Goal: Task Accomplishment & Management: Manage account settings

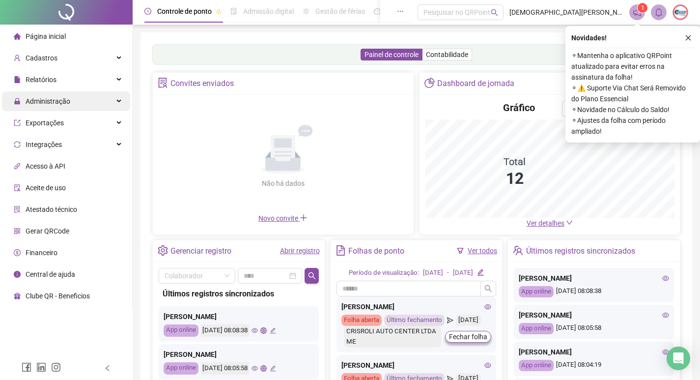
click at [44, 103] on span "Administração" at bounding box center [48, 101] width 45 height 8
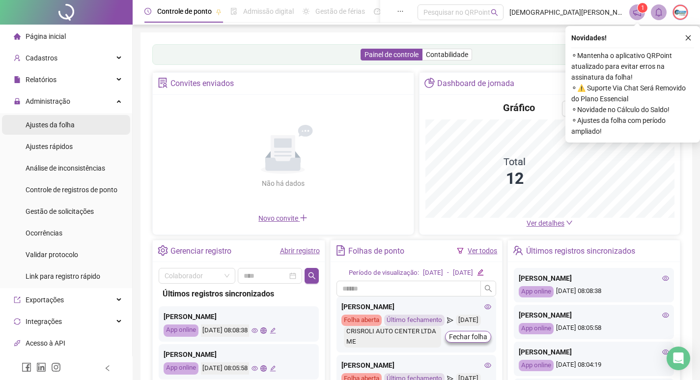
click at [50, 125] on span "Ajustes da folha" at bounding box center [50, 125] width 49 height 8
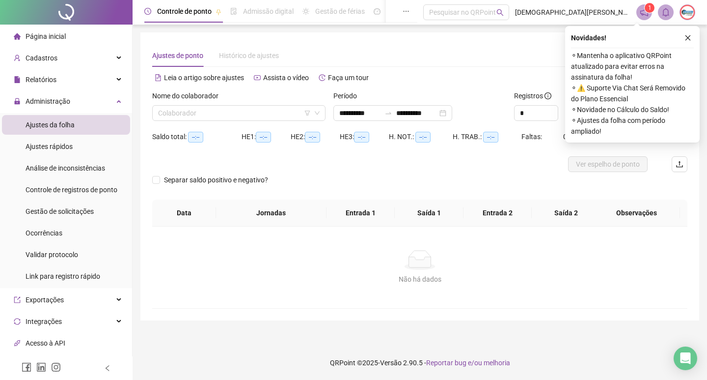
type input "**********"
click at [689, 39] on icon "close" at bounding box center [688, 37] width 7 height 7
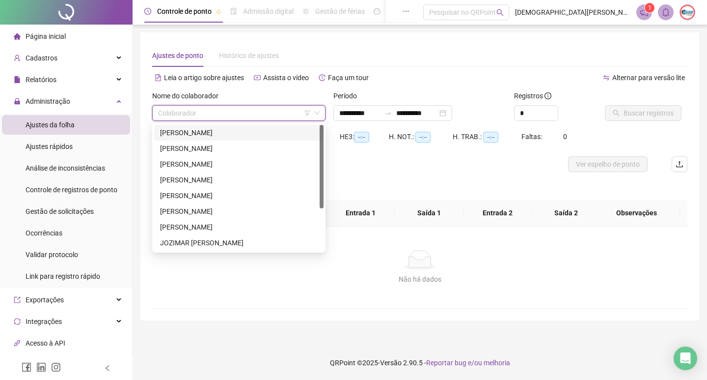
click at [265, 111] on input "search" at bounding box center [234, 113] width 153 height 15
click at [189, 151] on div "[PERSON_NAME]" at bounding box center [239, 148] width 158 height 11
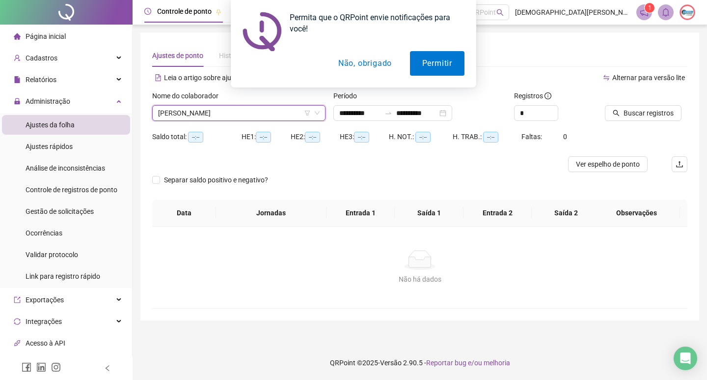
click at [362, 66] on button "Não, obrigado" at bounding box center [365, 63] width 78 height 25
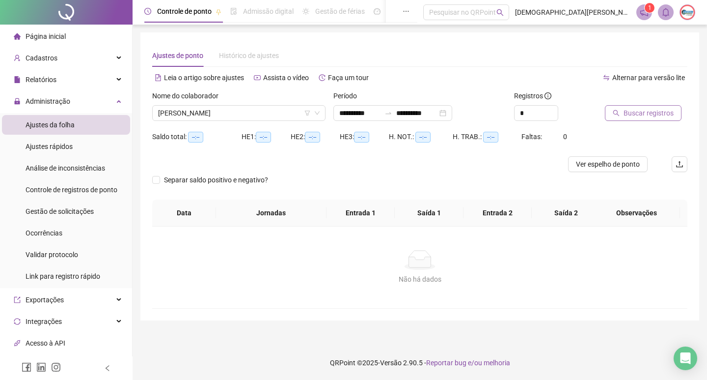
click at [649, 106] on button "Buscar registros" at bounding box center [643, 113] width 77 height 16
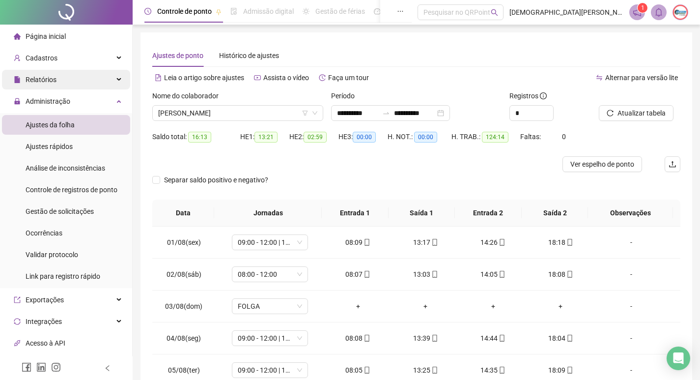
click at [67, 80] on div "Relatórios" at bounding box center [66, 80] width 128 height 20
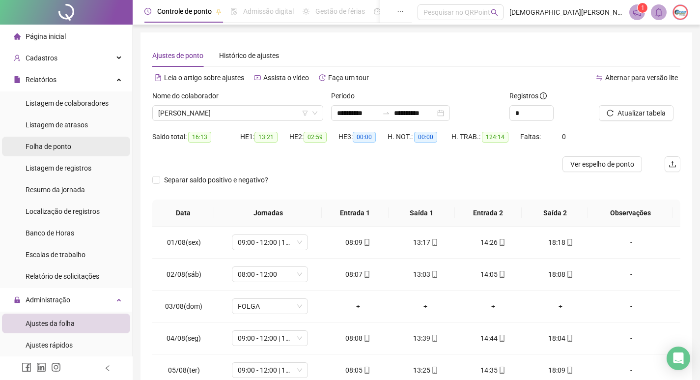
click at [52, 149] on span "Folha de ponto" at bounding box center [49, 146] width 46 height 8
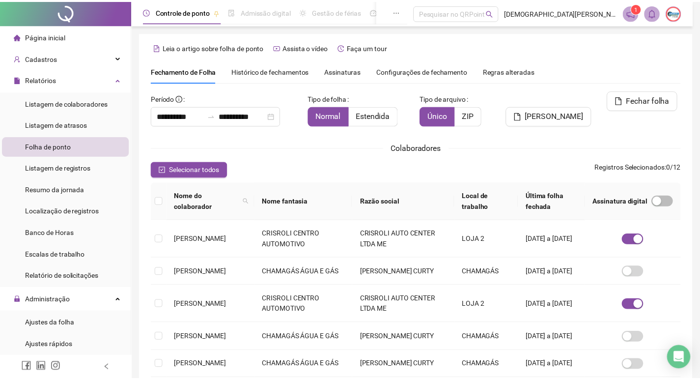
scroll to position [11, 0]
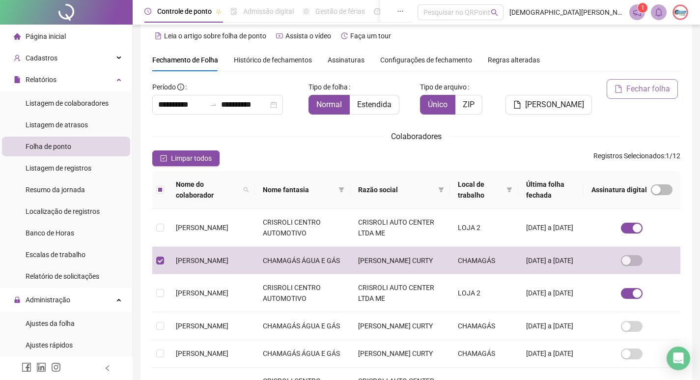
click at [633, 92] on span "Fechar folha" at bounding box center [648, 89] width 44 height 12
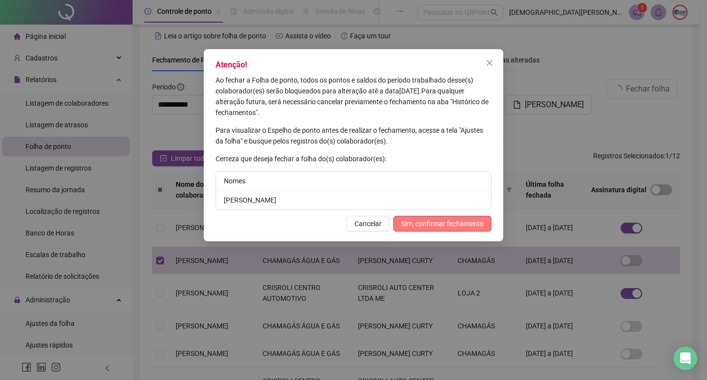
click at [437, 221] on span "Sim, confirmar fechamento" at bounding box center [442, 223] width 83 height 11
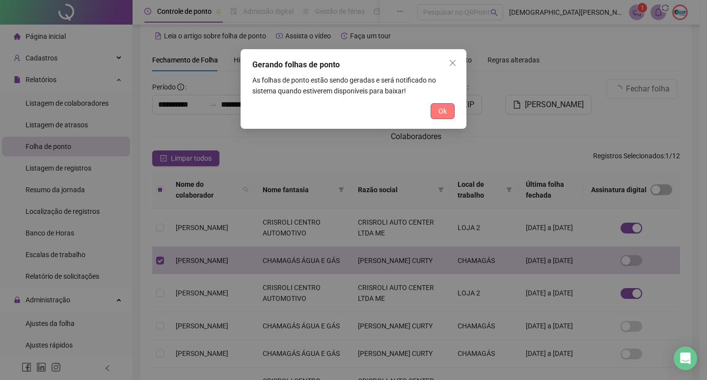
click at [436, 111] on button "Ok" at bounding box center [443, 111] width 24 height 16
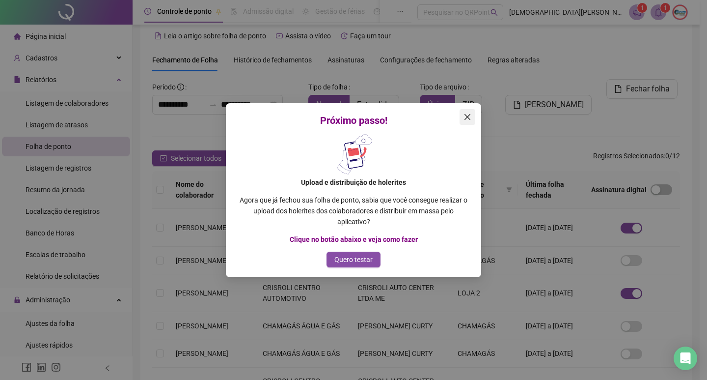
click at [465, 117] on icon "close" at bounding box center [468, 117] width 8 height 8
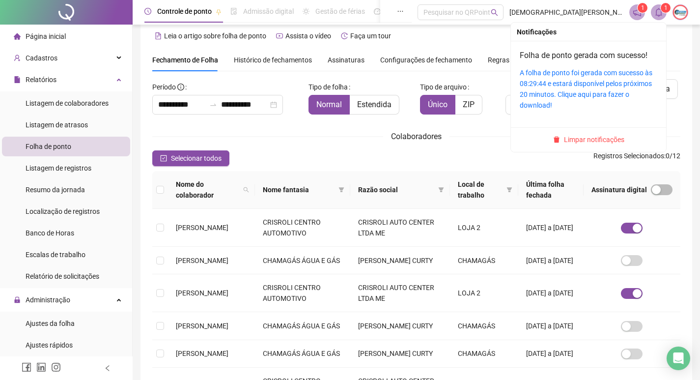
click at [659, 12] on icon "bell" at bounding box center [658, 12] width 9 height 9
click at [565, 76] on link "A folha de ponto foi gerada com sucesso às 08:29:44 e estará disponível pelos p…" at bounding box center [586, 89] width 133 height 40
